Goal: Information Seeking & Learning: Learn about a topic

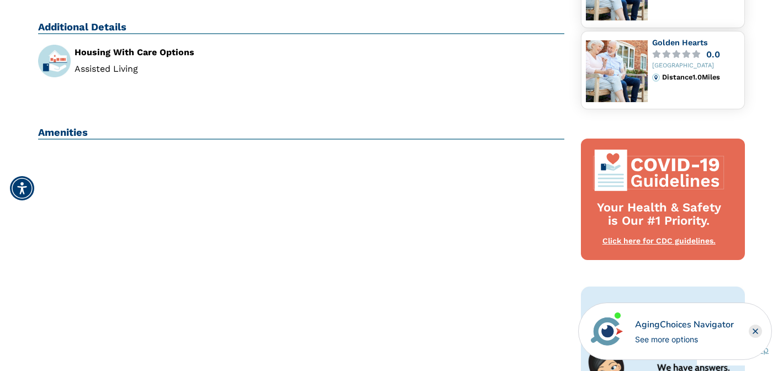
scroll to position [385, 0]
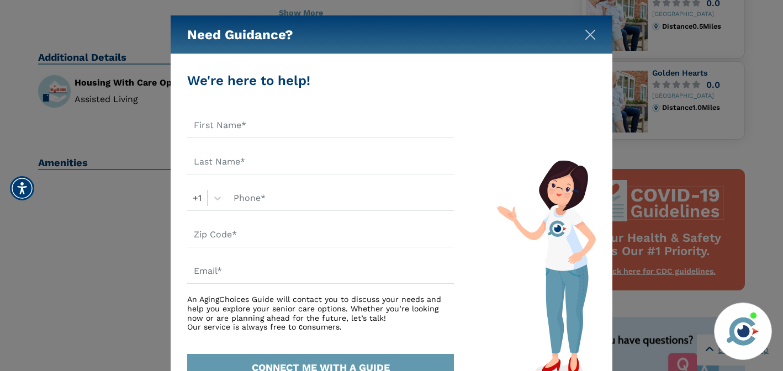
click at [590, 30] on img "Close" at bounding box center [590, 34] width 11 height 11
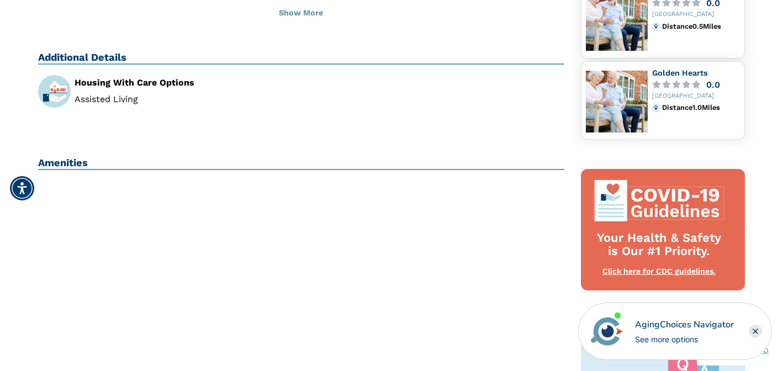
click at [125, 95] on li "Assisted Living" at bounding box center [184, 99] width 218 height 9
click at [138, 78] on div "Housing With Care Options" at bounding box center [184, 82] width 218 height 9
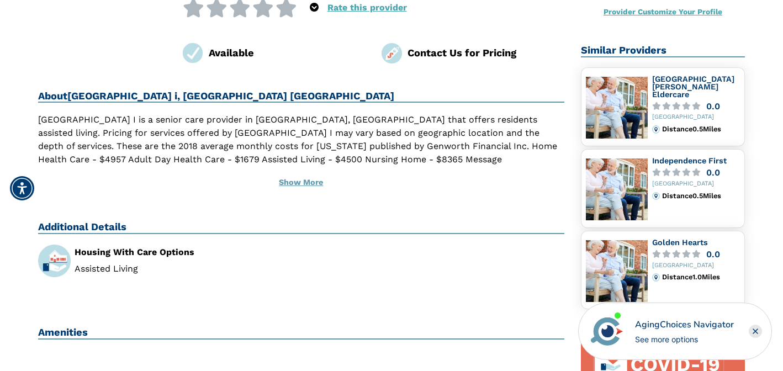
scroll to position [217, 0]
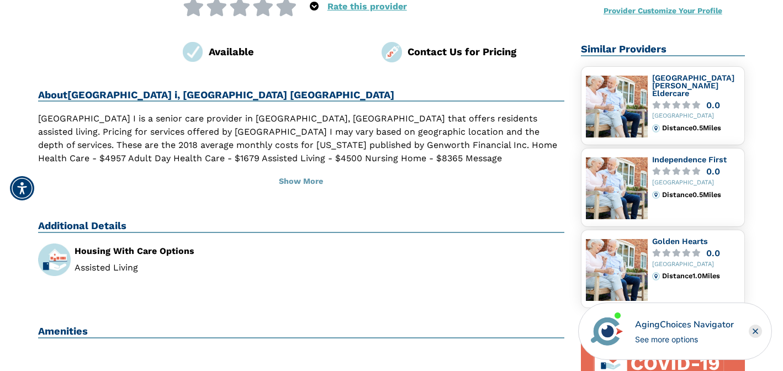
click at [170, 89] on h2 "About [GEOGRAPHIC_DATA] i, [GEOGRAPHIC_DATA] [GEOGRAPHIC_DATA]" at bounding box center [301, 95] width 526 height 13
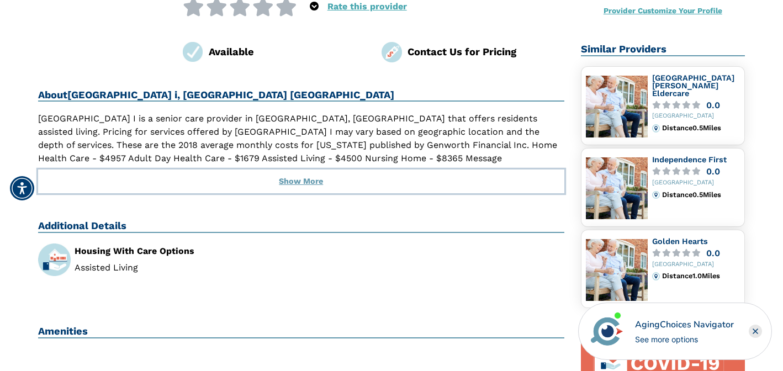
click at [312, 170] on button "Show More" at bounding box center [301, 182] width 526 height 24
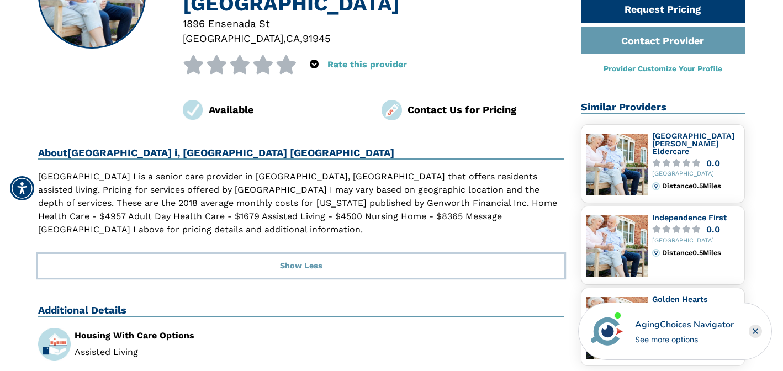
scroll to position [156, 0]
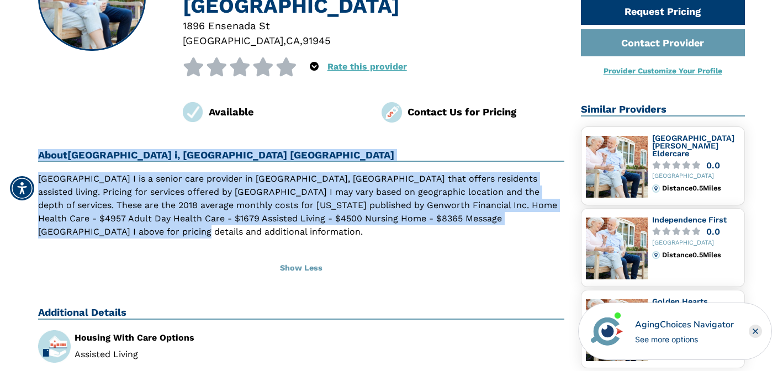
drag, startPoint x: 38, startPoint y: 106, endPoint x: 76, endPoint y: 191, distance: 93.7
click at [76, 191] on div "About [GEOGRAPHIC_DATA] i, [GEOGRAPHIC_DATA] [GEOGRAPHIC_DATA] [GEOGRAPHIC_DATA…" at bounding box center [301, 214] width 526 height 131
copy div "About [GEOGRAPHIC_DATA] i, [GEOGRAPHIC_DATA] [GEOGRAPHIC_DATA] [GEOGRAPHIC_DATA…"
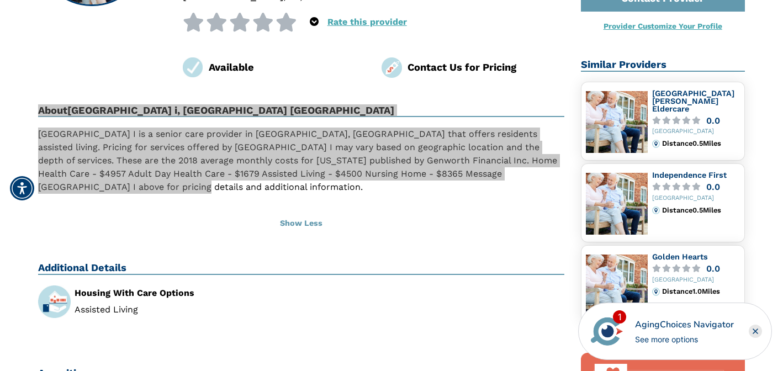
scroll to position [145, 0]
